Goal: Information Seeking & Learning: Learn about a topic

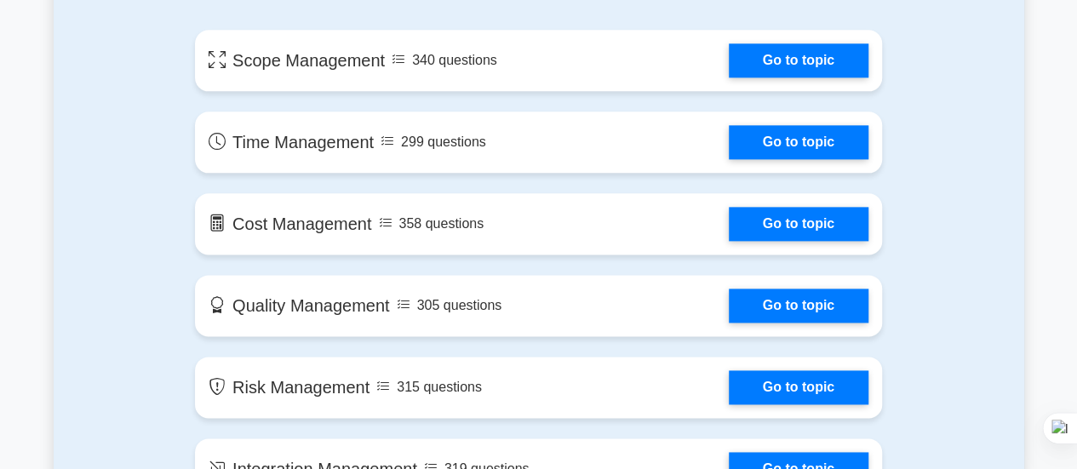
scroll to position [974, 0]
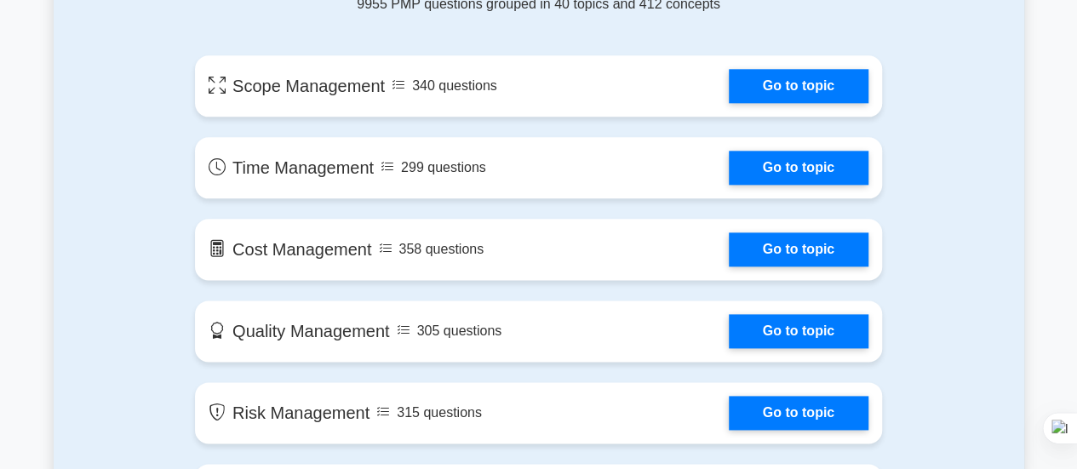
drag, startPoint x: 1082, startPoint y: 32, endPoint x: 1079, endPoint y: 96, distance: 64.8
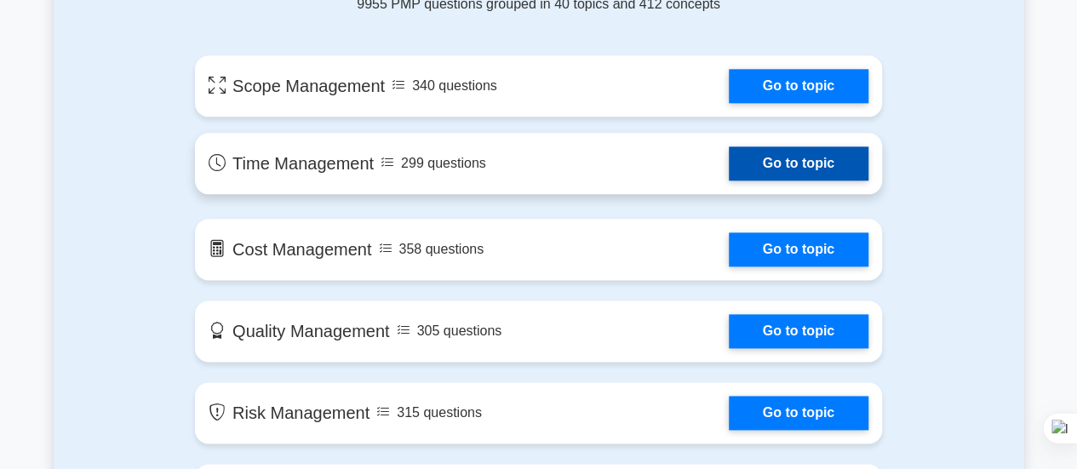
click at [729, 174] on link "Go to topic" at bounding box center [799, 163] width 140 height 34
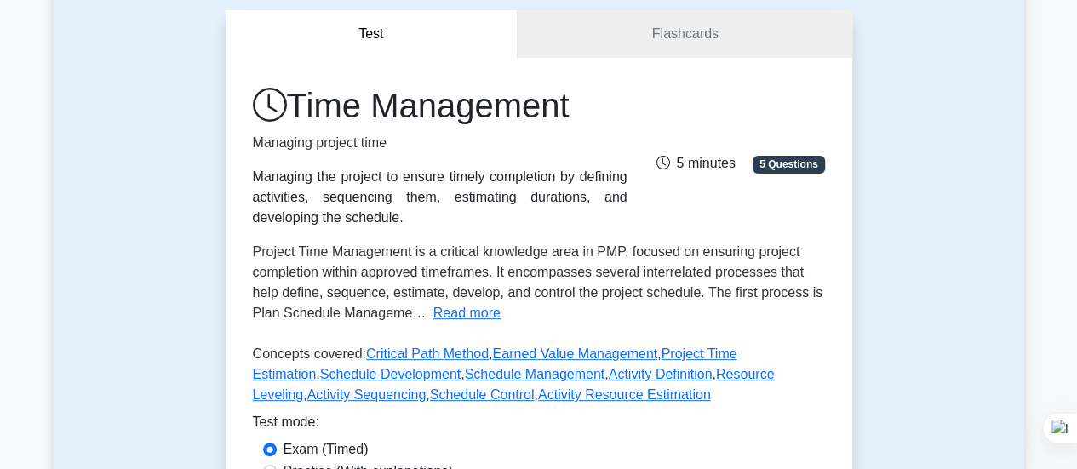
scroll to position [169, 0]
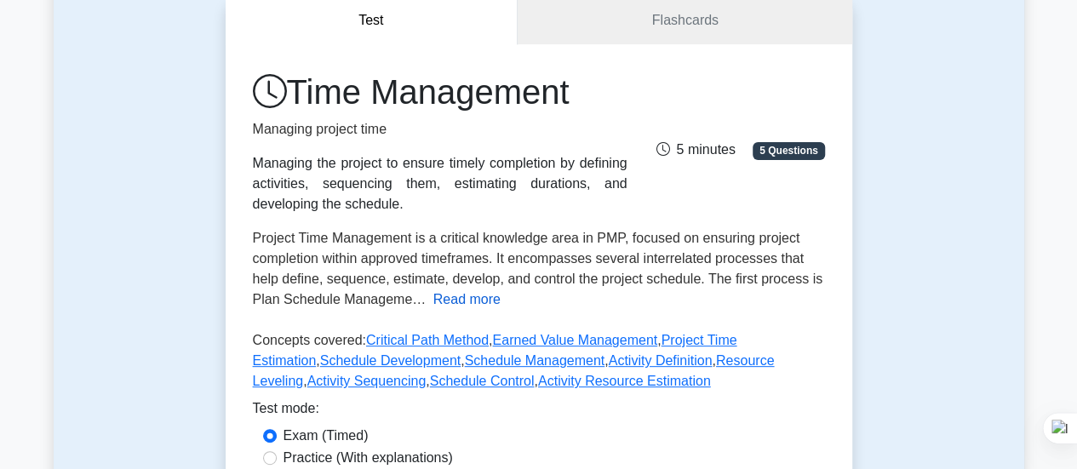
click at [466, 303] on button "Read more" at bounding box center [467, 300] width 67 height 20
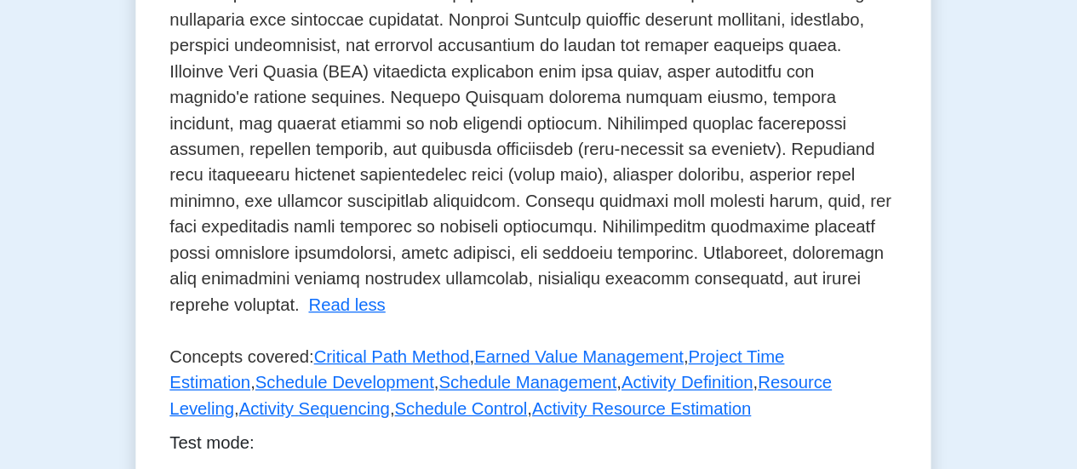
scroll to position [566, 0]
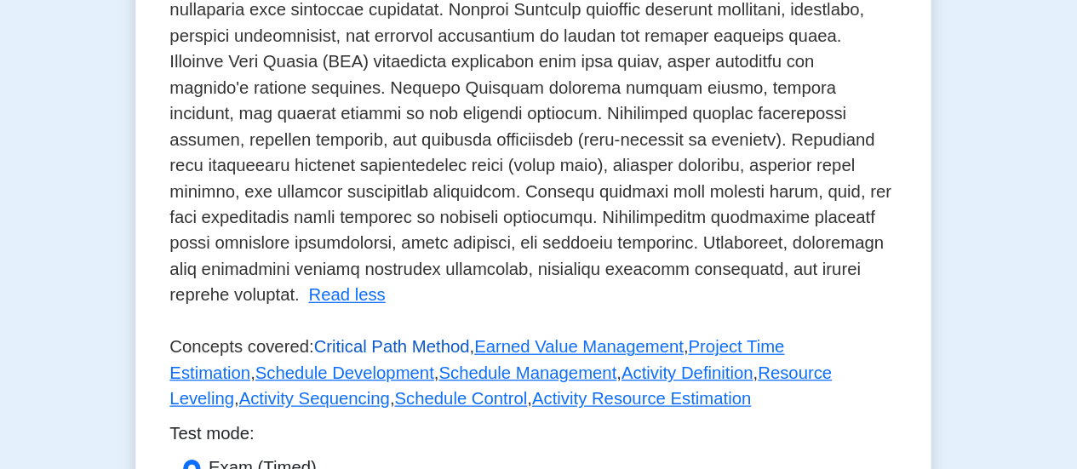
click at [434, 365] on link "Critical Path Method" at bounding box center [427, 372] width 123 height 14
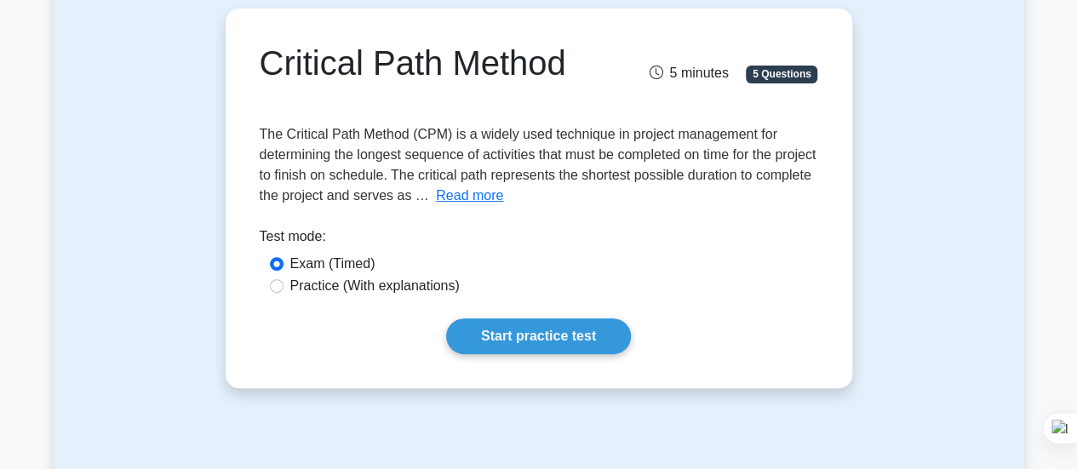
scroll to position [162, 0]
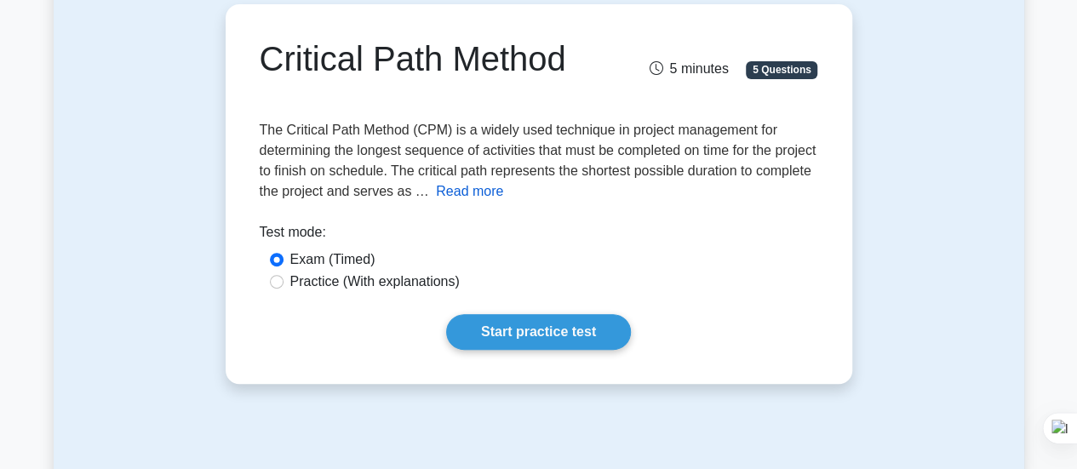
click at [503, 200] on button "Read more" at bounding box center [469, 191] width 67 height 20
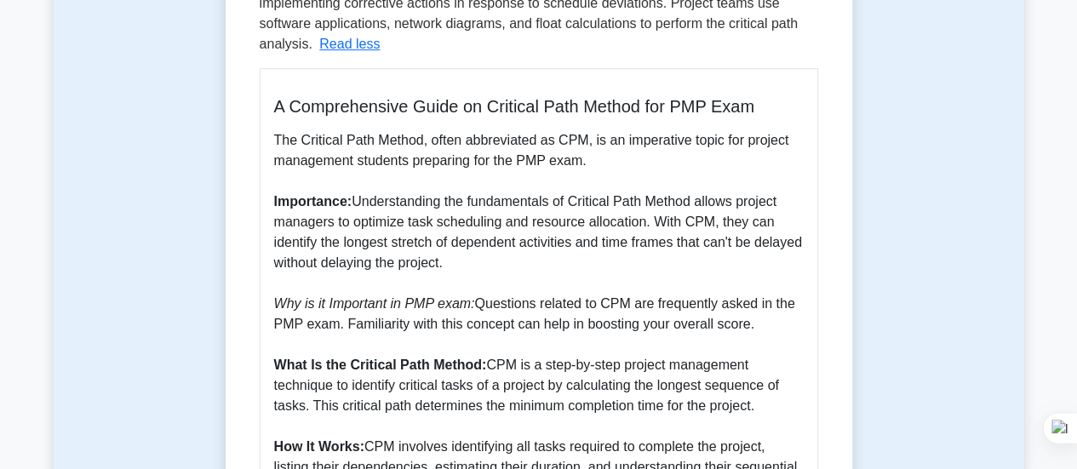
scroll to position [0, 0]
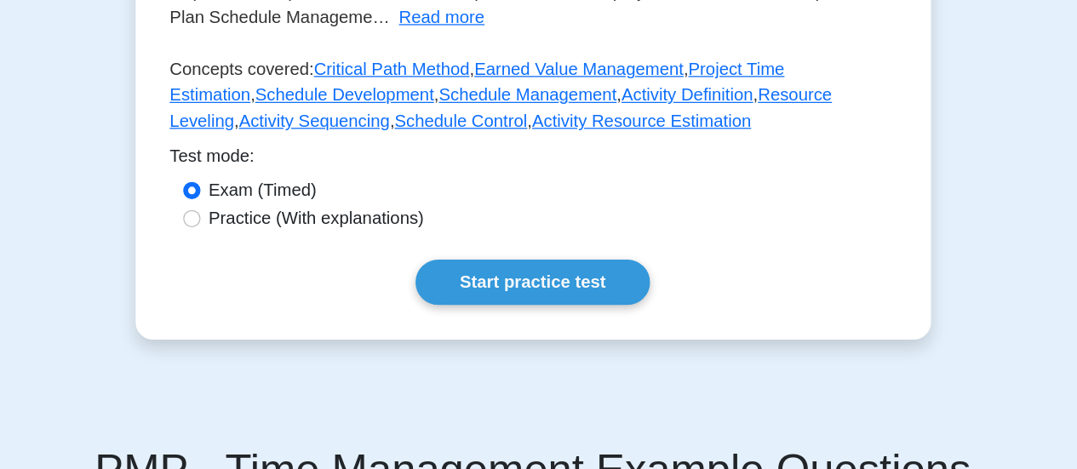
scroll to position [459, 0]
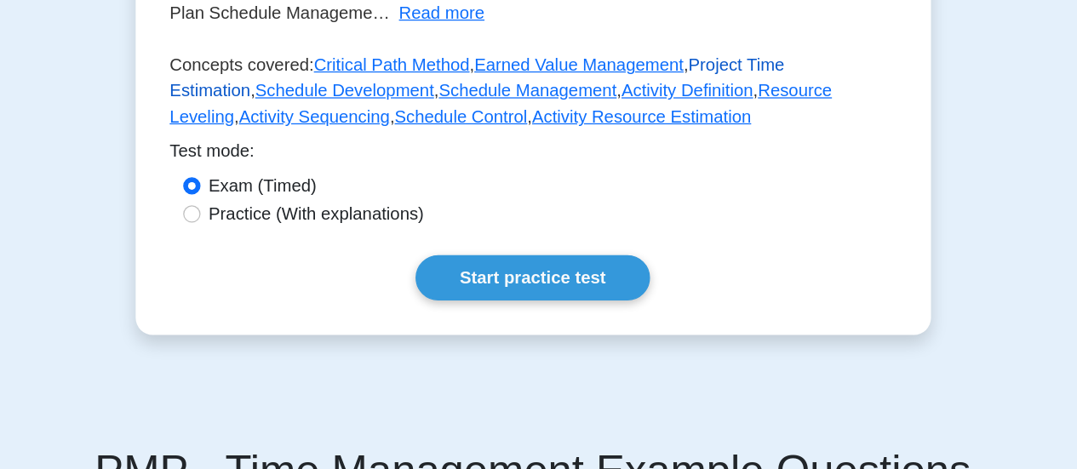
click at [680, 52] on link "Project Time Estimation" at bounding box center [495, 60] width 485 height 35
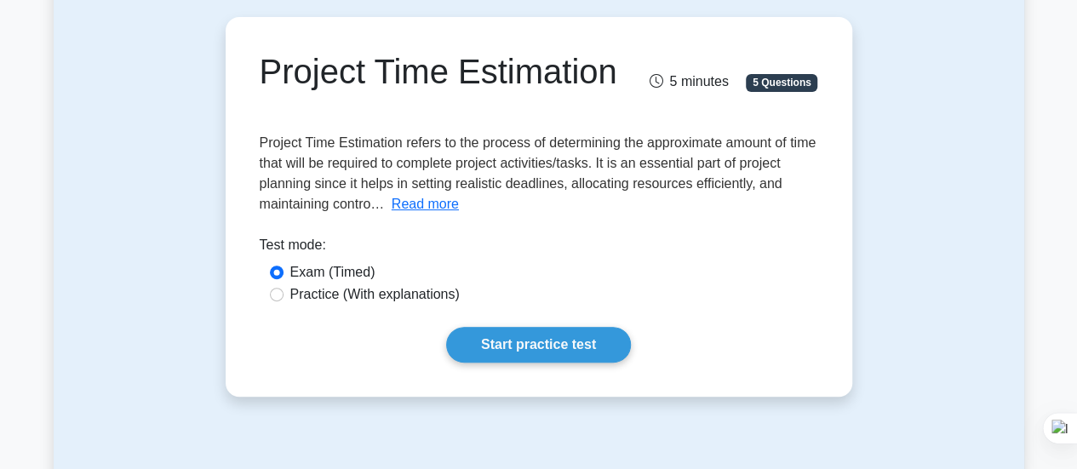
scroll to position [156, 0]
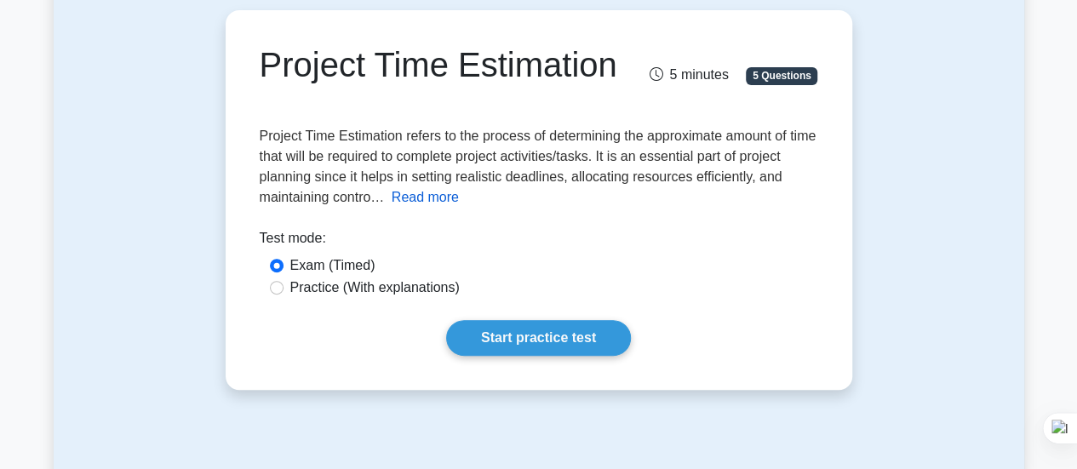
click at [431, 204] on button "Read more" at bounding box center [425, 197] width 67 height 20
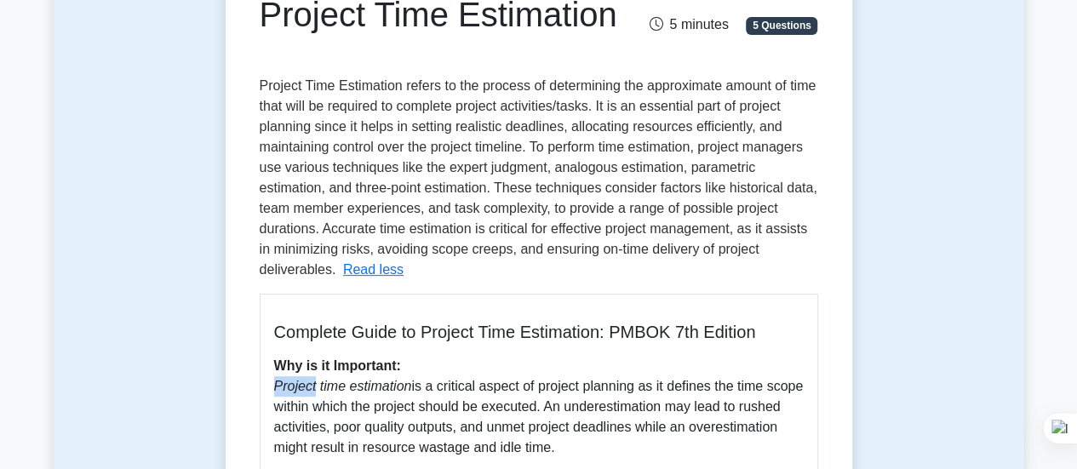
scroll to position [201, 0]
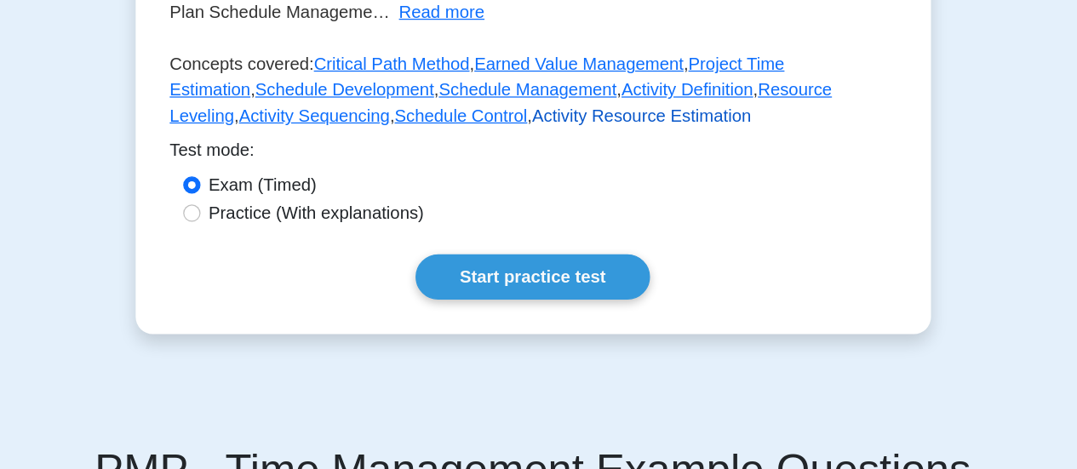
scroll to position [459, 0]
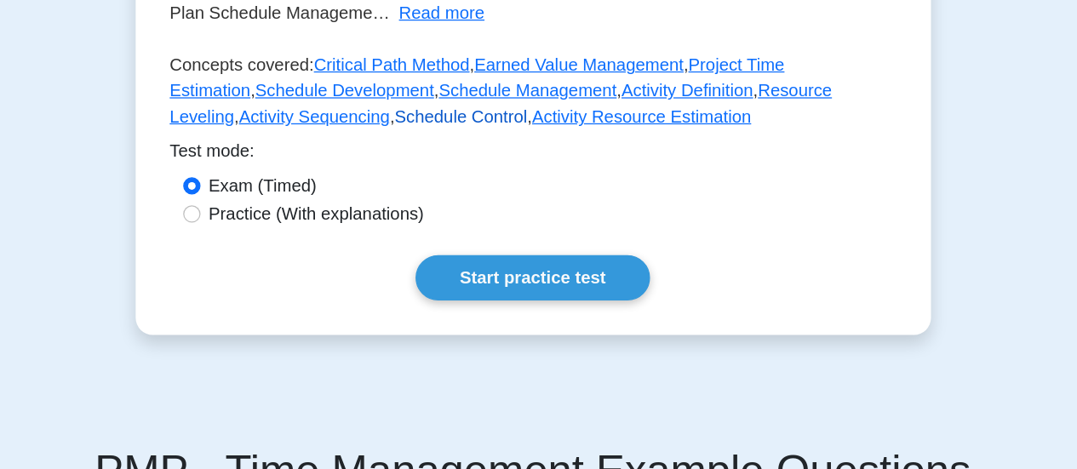
click at [430, 95] on link "Schedule Control" at bounding box center [482, 91] width 105 height 14
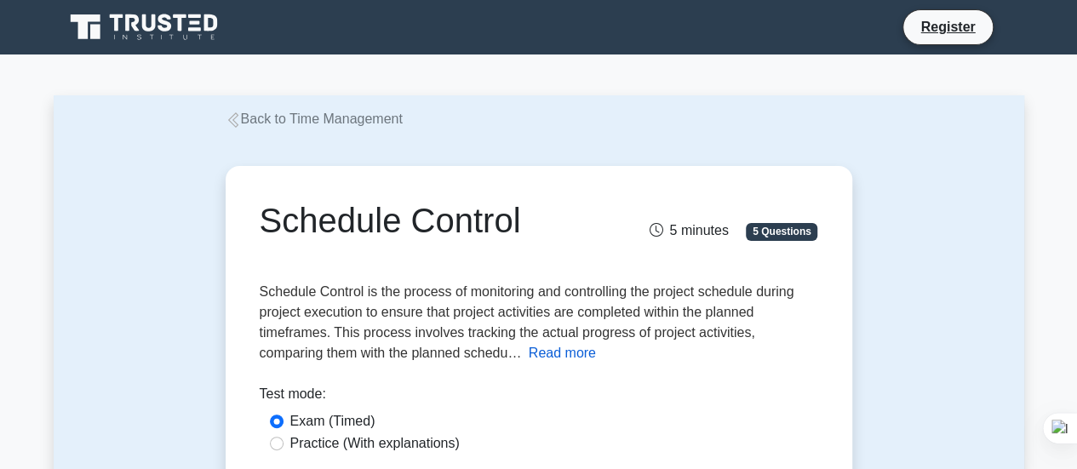
click at [567, 359] on button "Read more" at bounding box center [562, 353] width 67 height 20
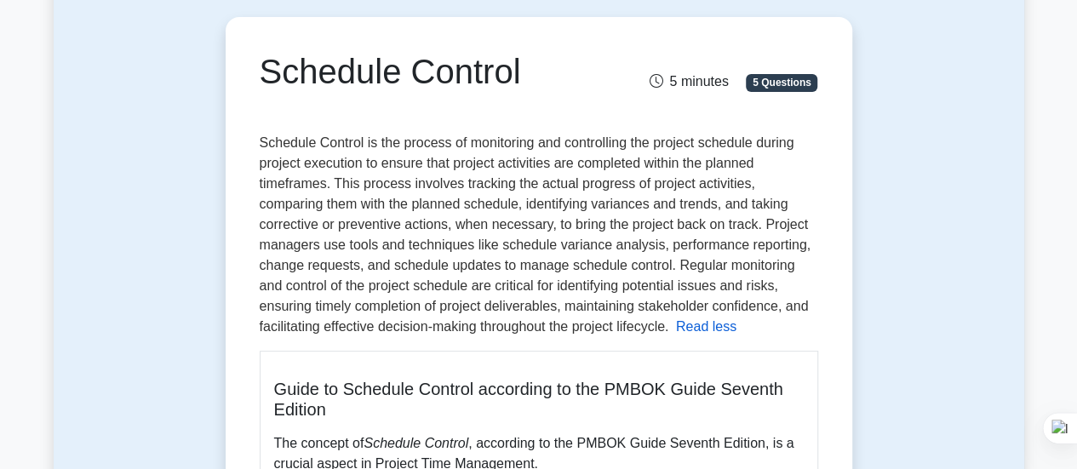
scroll to position [150, 0]
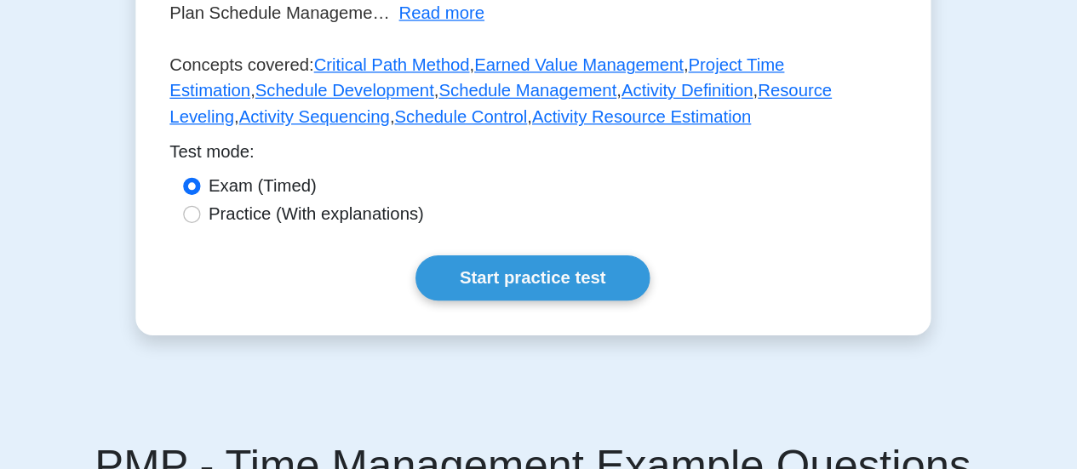
scroll to position [459, 0]
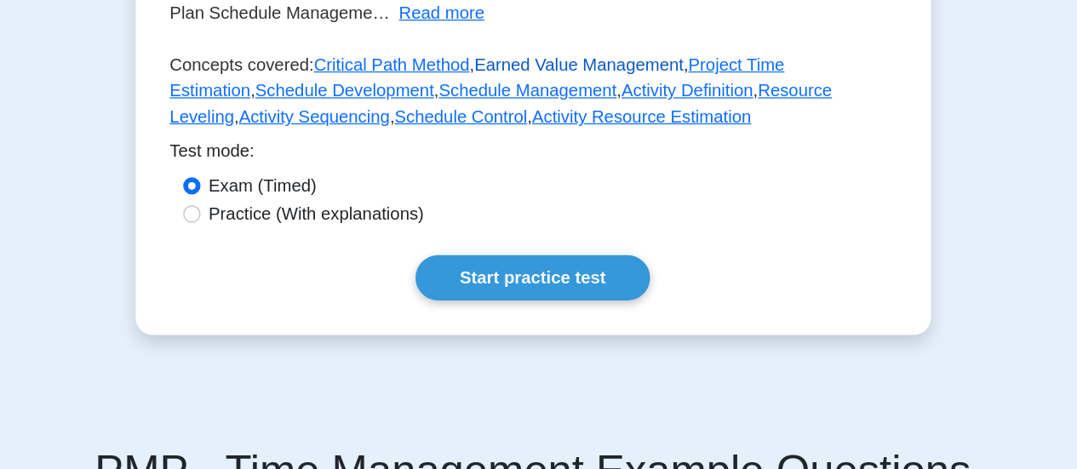
click at [522, 55] on link "Earned Value Management" at bounding box center [574, 50] width 165 height 14
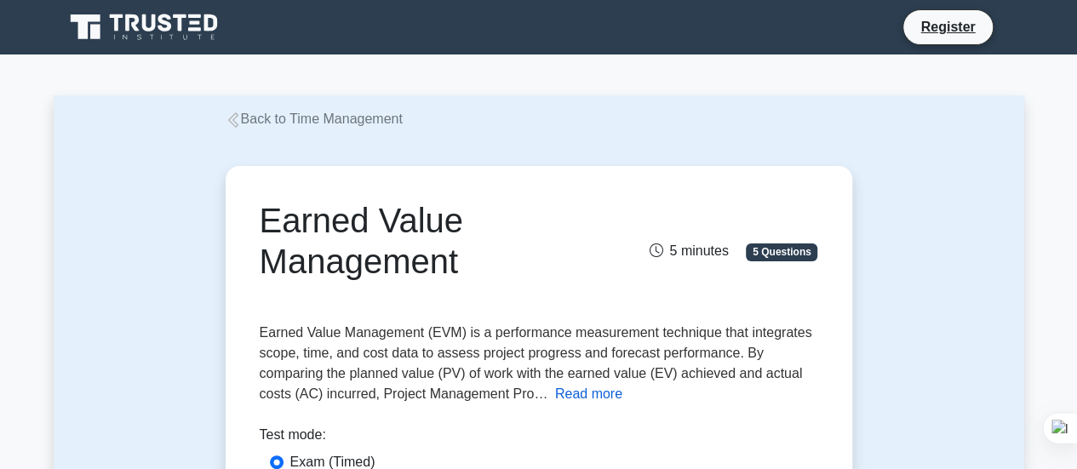
click at [574, 399] on button "Read more" at bounding box center [588, 394] width 67 height 20
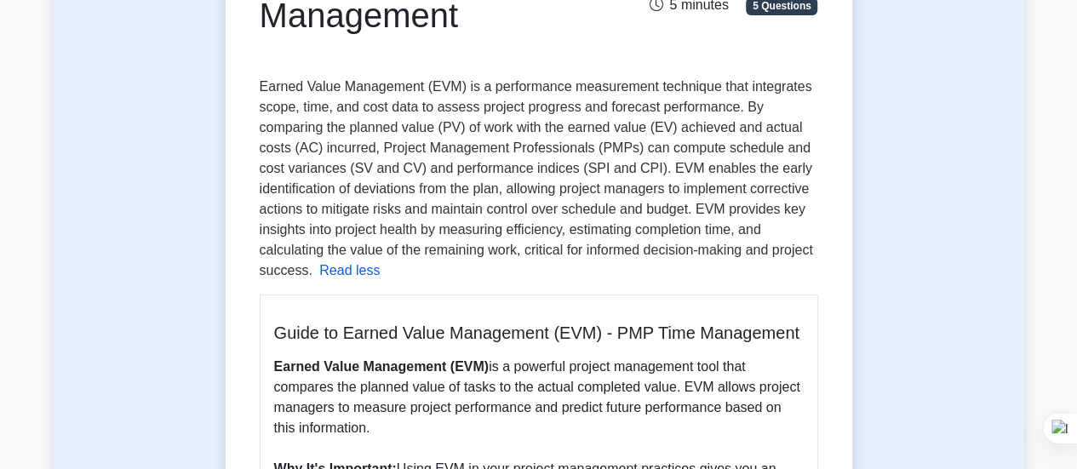
scroll to position [257, 0]
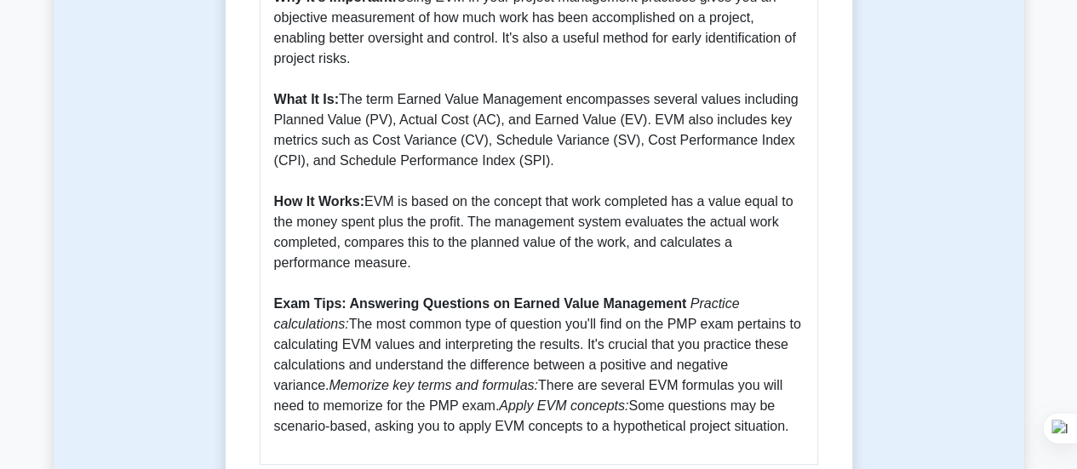
scroll to position [719, 0]
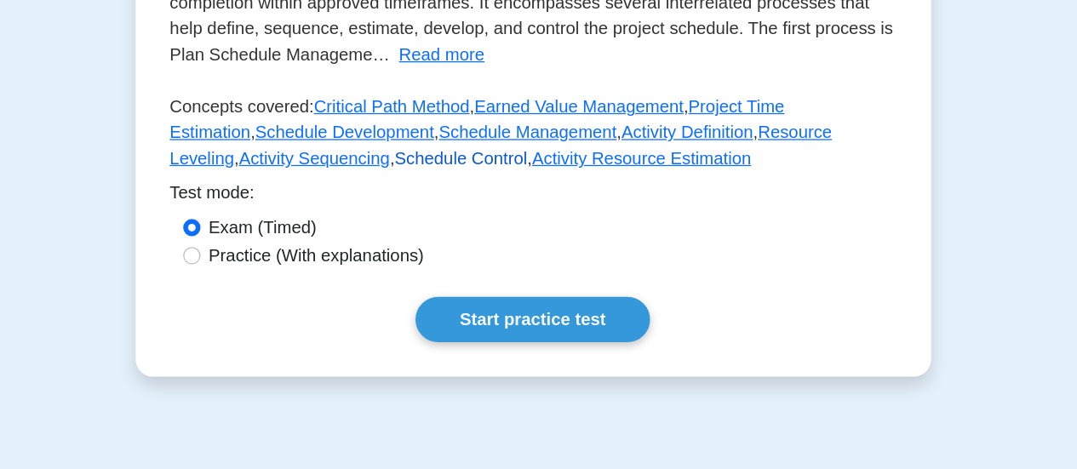
click at [430, 132] on link "Schedule Control" at bounding box center [482, 125] width 105 height 14
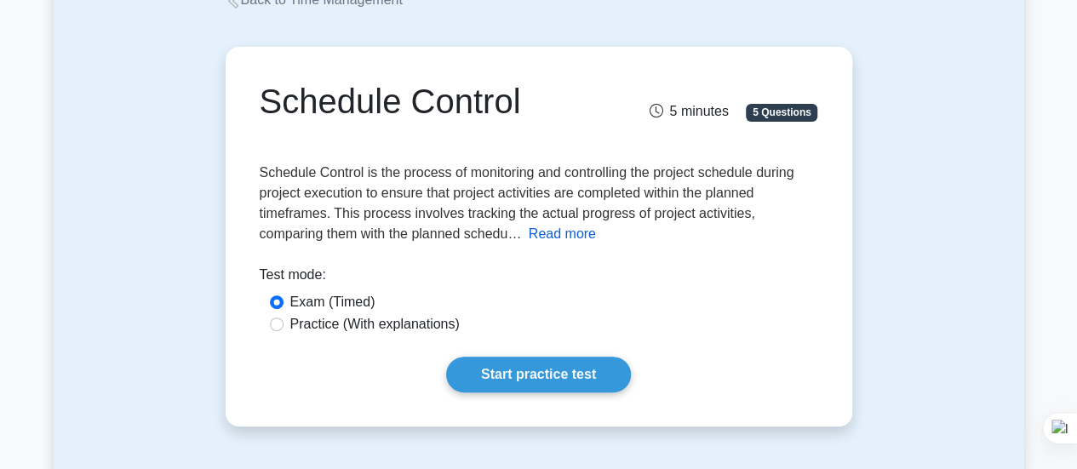
scroll to position [119, 0]
click at [566, 236] on button "Read more" at bounding box center [562, 234] width 67 height 20
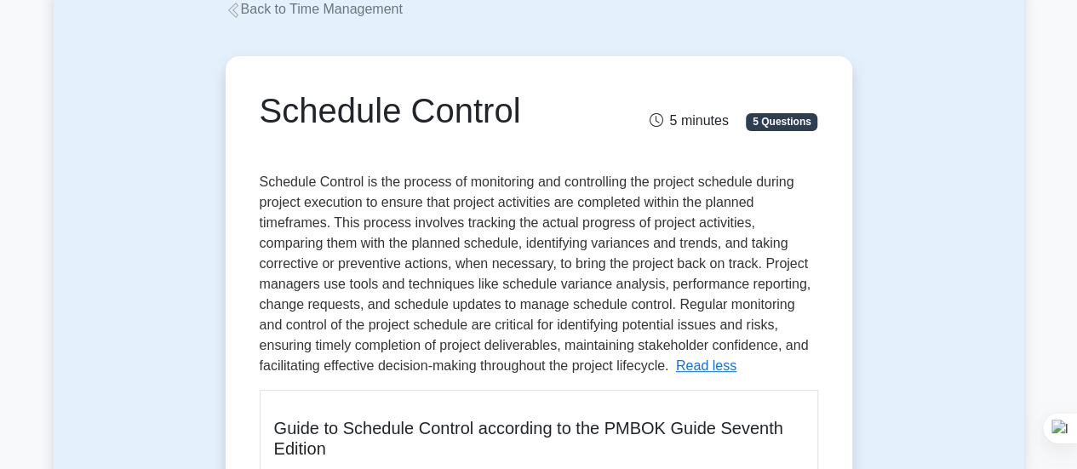
scroll to position [144, 0]
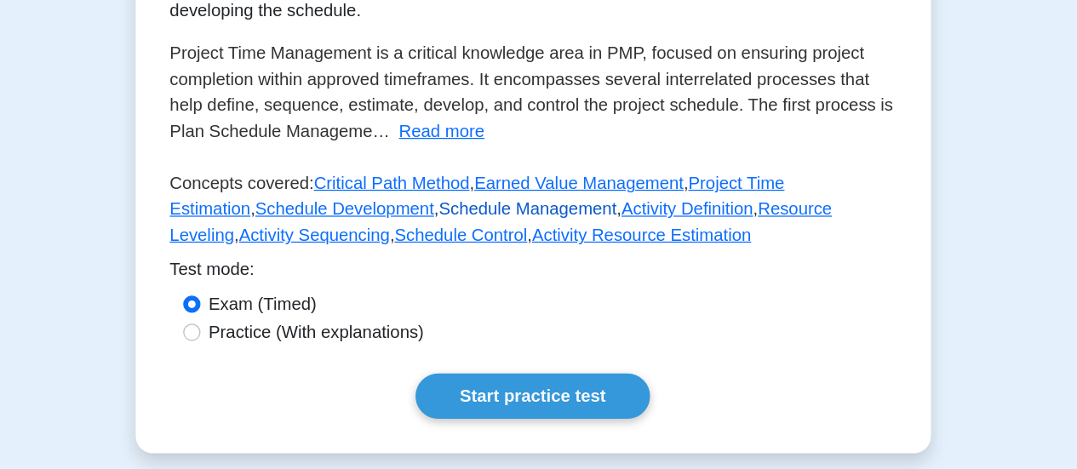
click at [468, 171] on link "Schedule Management" at bounding box center [535, 165] width 141 height 14
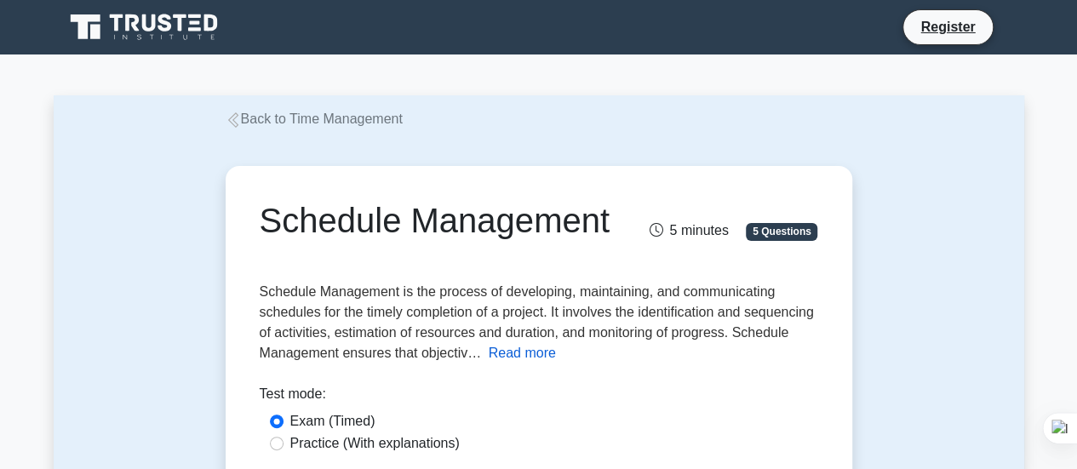
click at [556, 357] on button "Read more" at bounding box center [522, 353] width 67 height 20
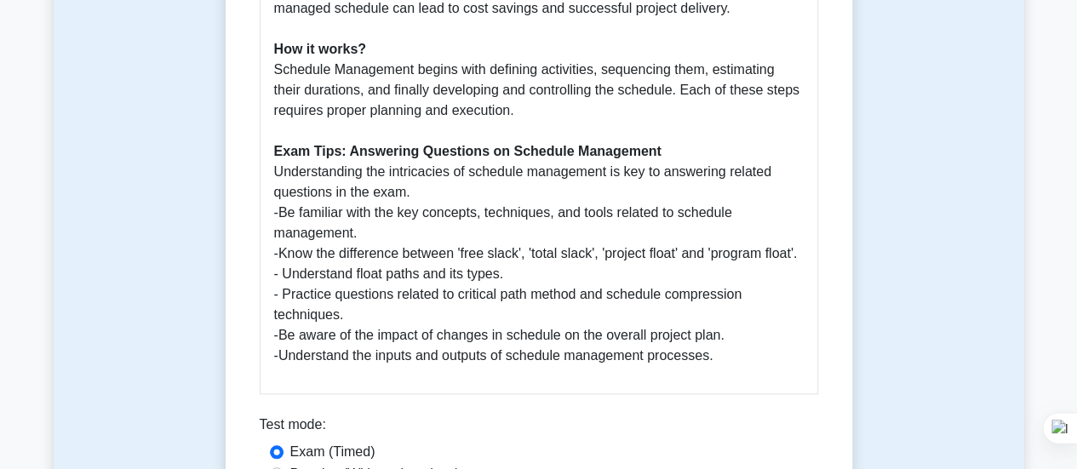
scroll to position [730, 0]
